Goal: Check status

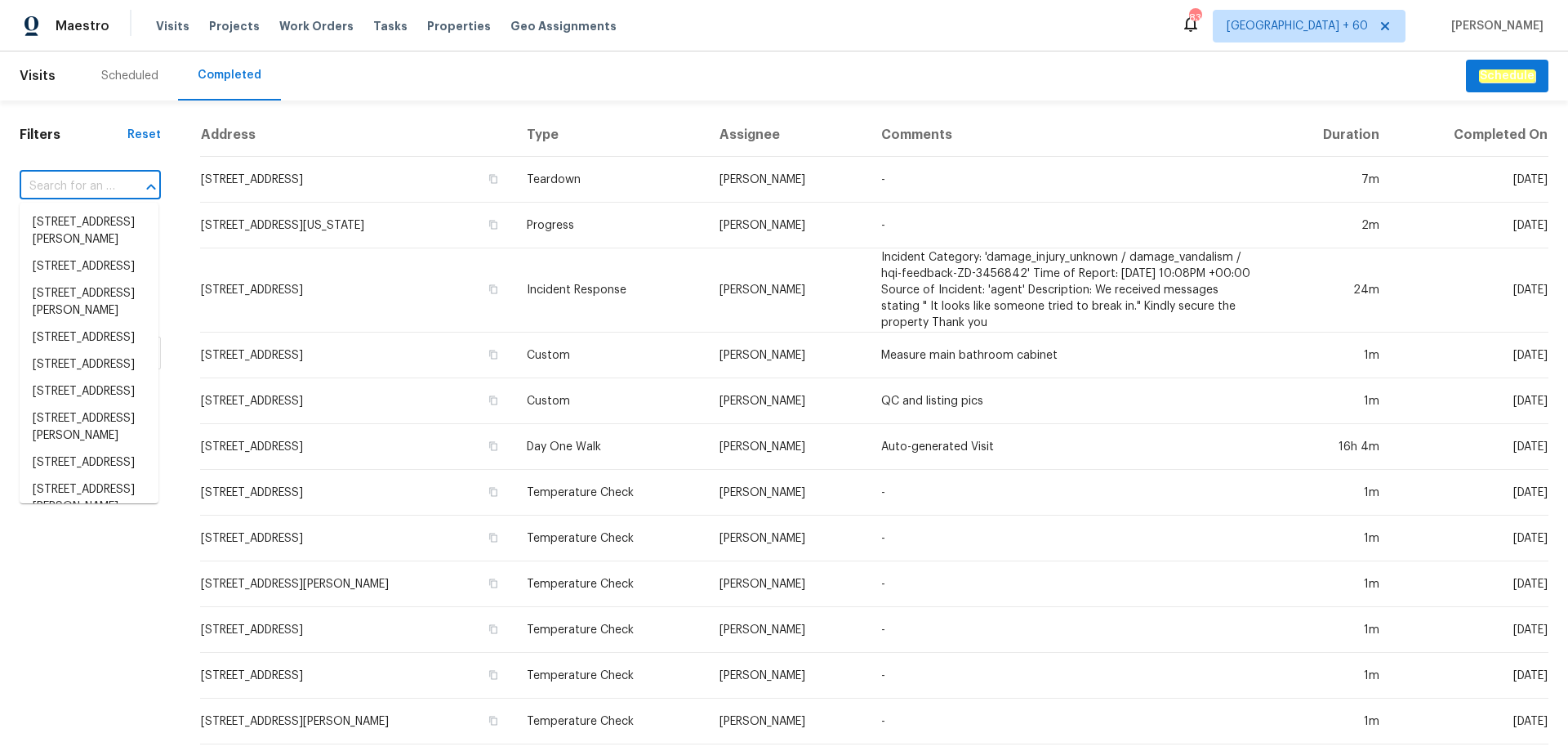
click at [85, 186] on input "text" at bounding box center [67, 186] width 95 height 25
paste input "[STREET_ADDRESS]"
type input "[STREET_ADDRESS]"
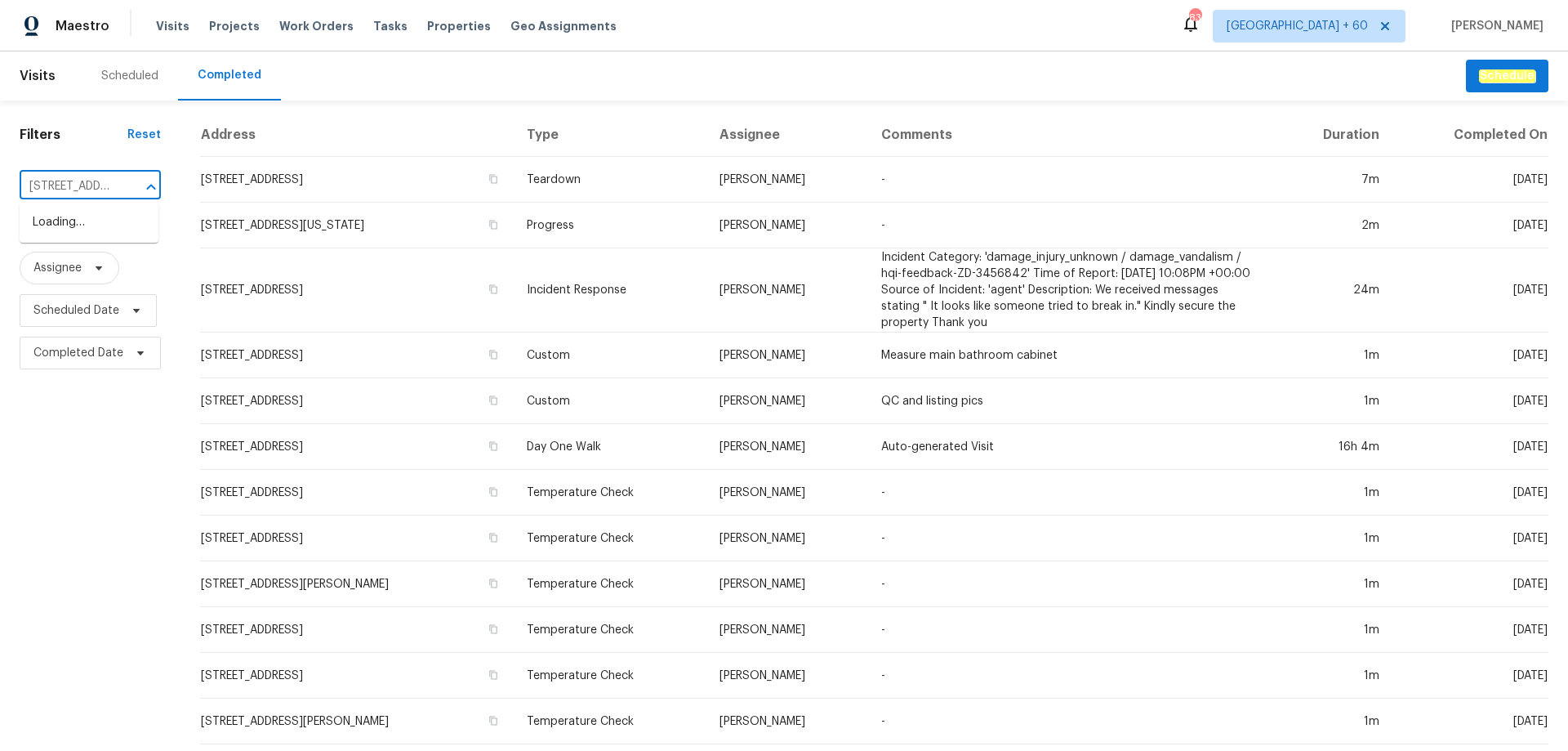
scroll to position [0, 90]
click at [86, 228] on li "[STREET_ADDRESS]" at bounding box center [88, 223] width 139 height 27
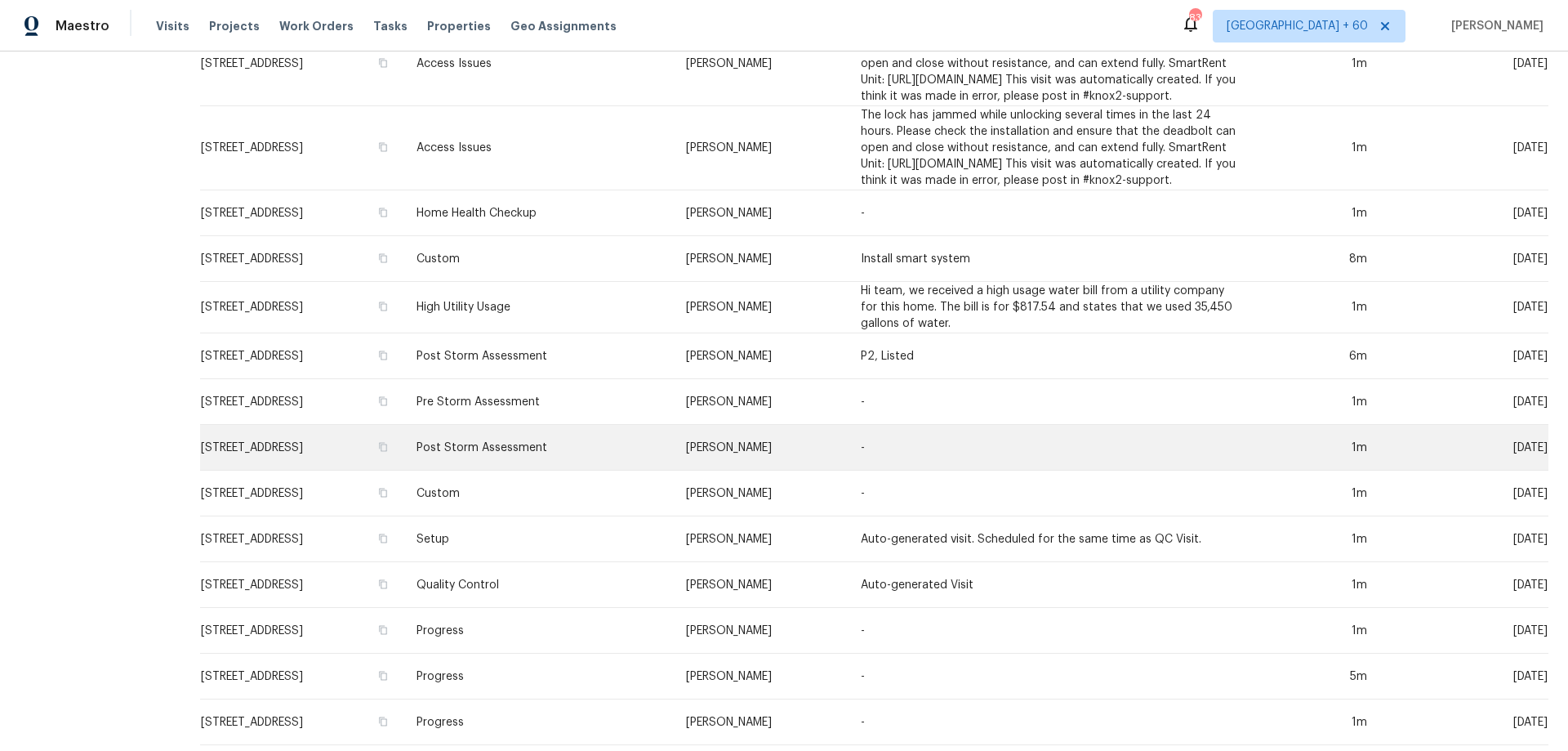
scroll to position [530, 0]
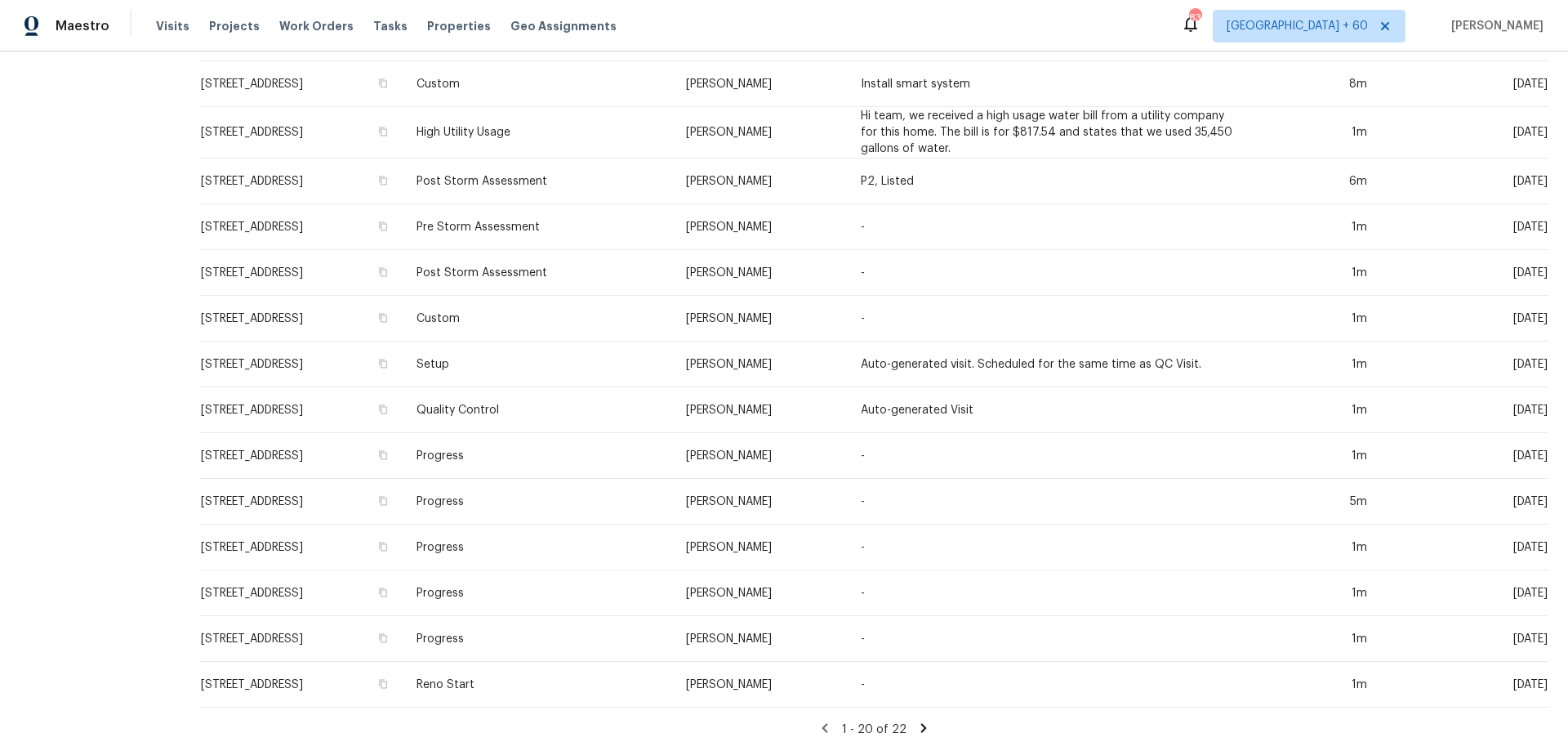
click at [918, 721] on icon at bounding box center [923, 727] width 14 height 14
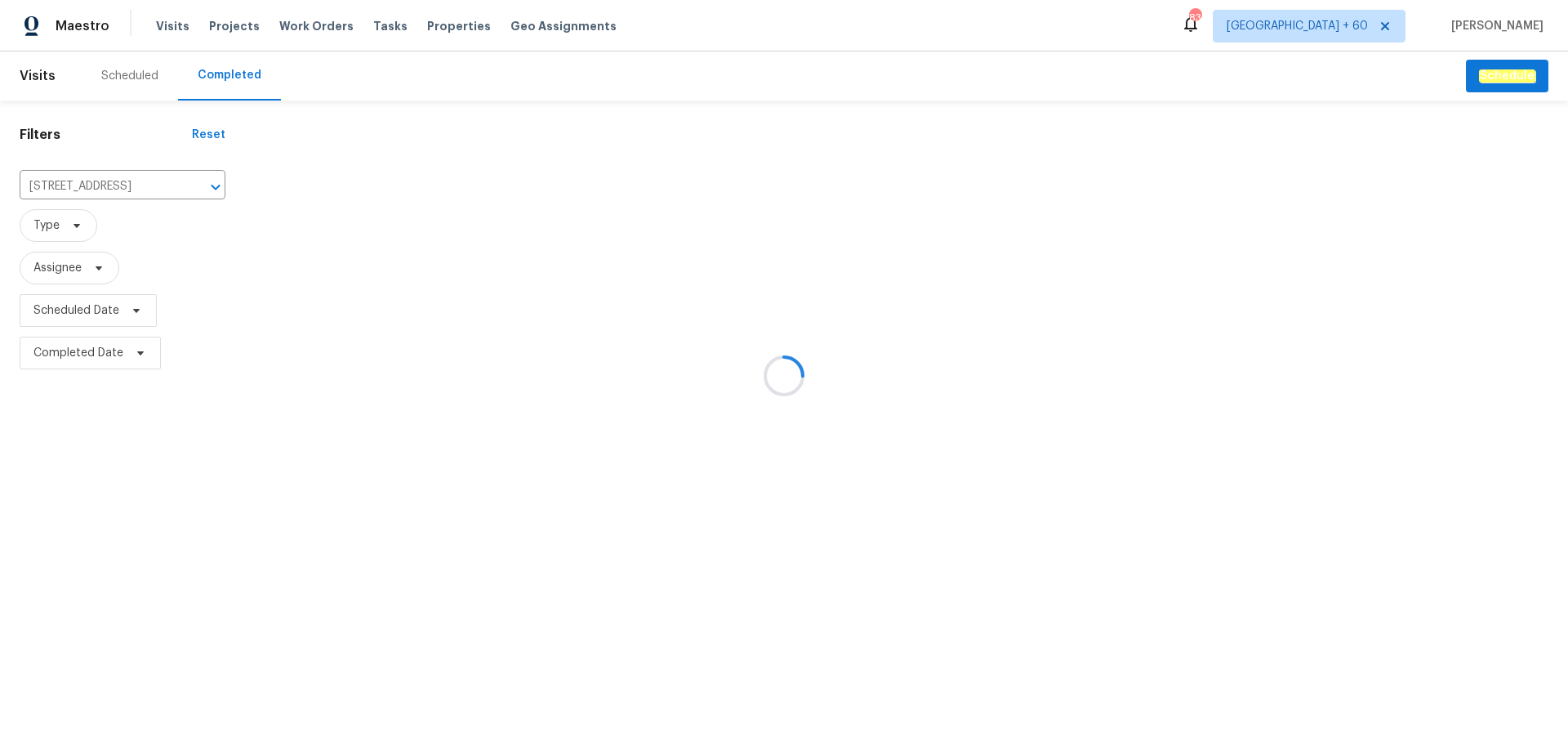
scroll to position [0, 0]
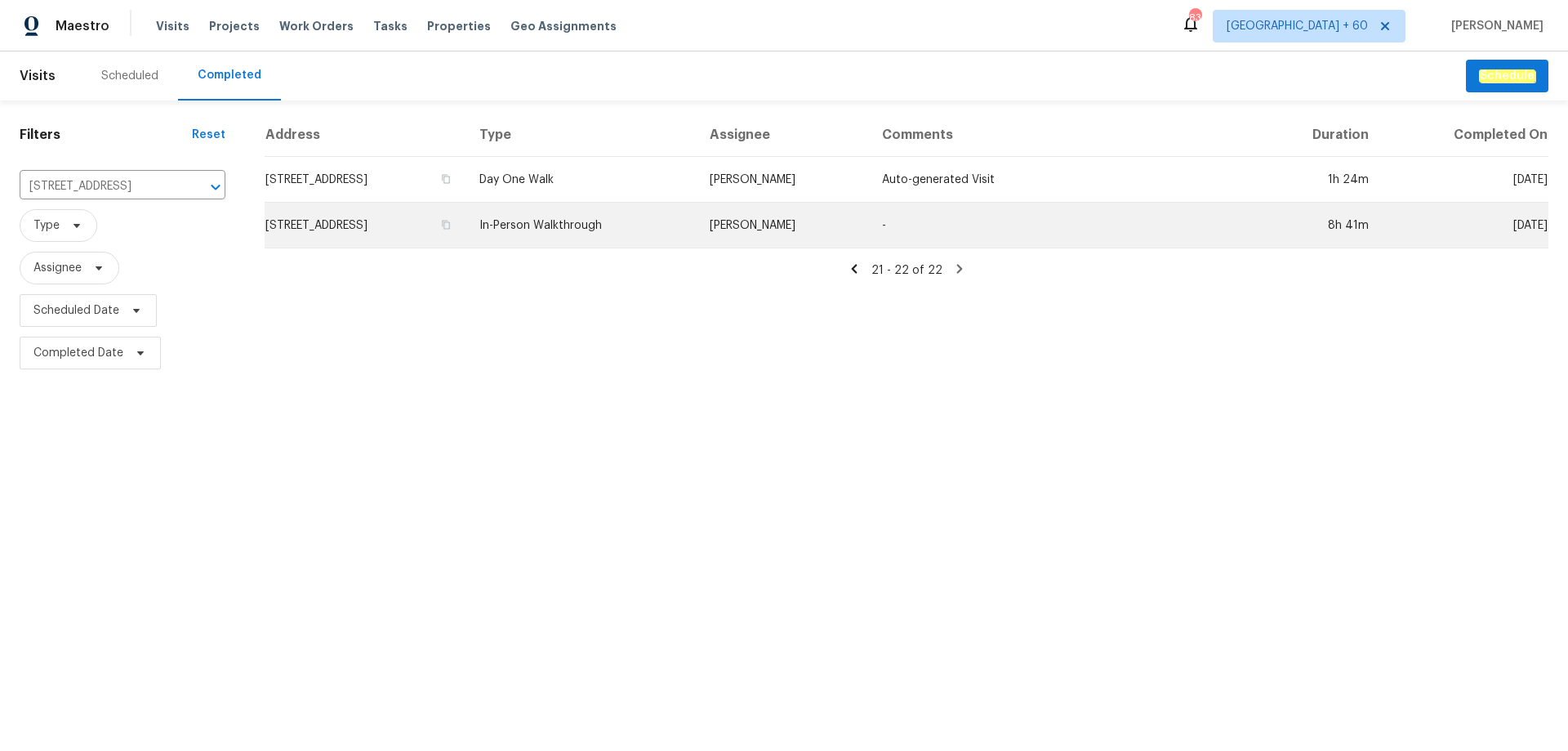
click at [605, 223] on td "In-Person Walkthrough" at bounding box center [581, 225] width 229 height 46
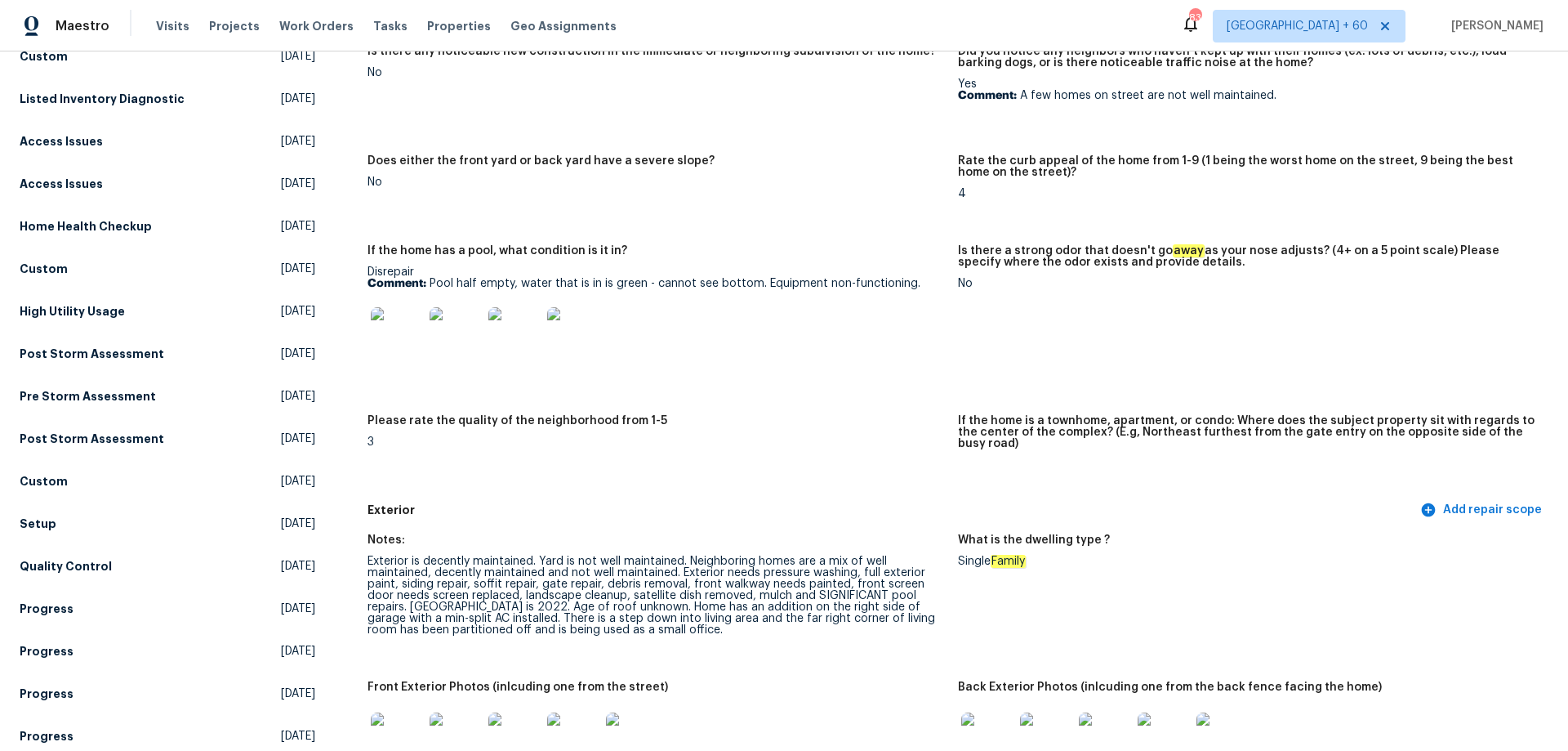
scroll to position [490, 0]
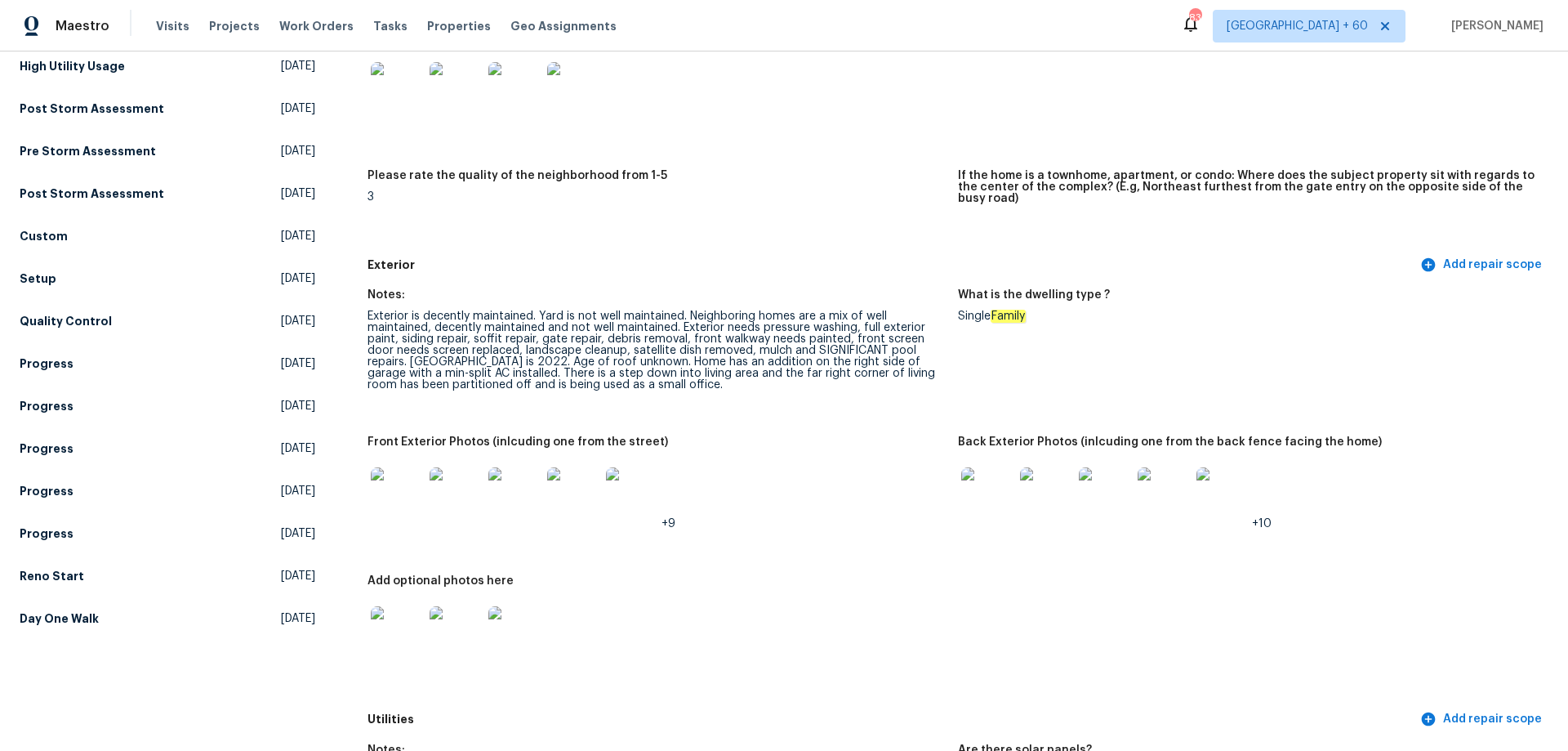
click at [986, 480] on img at bounding box center [987, 493] width 52 height 52
